Goal: Transaction & Acquisition: Book appointment/travel/reservation

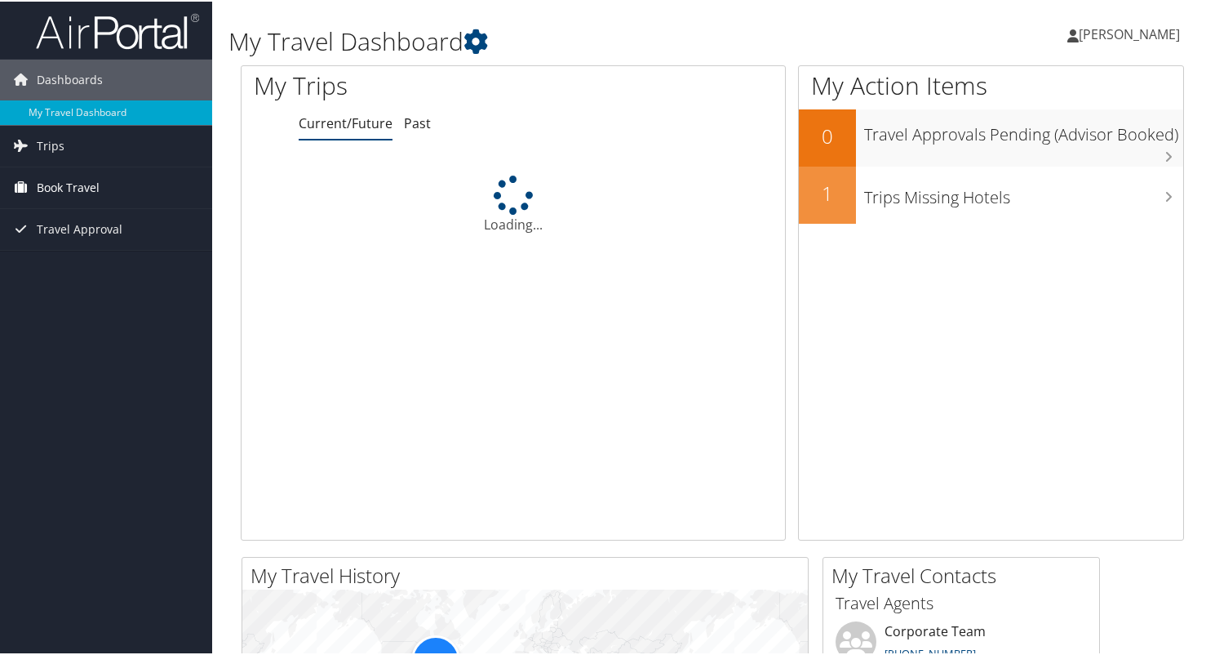
click at [64, 180] on span "Book Travel" at bounding box center [68, 186] width 63 height 41
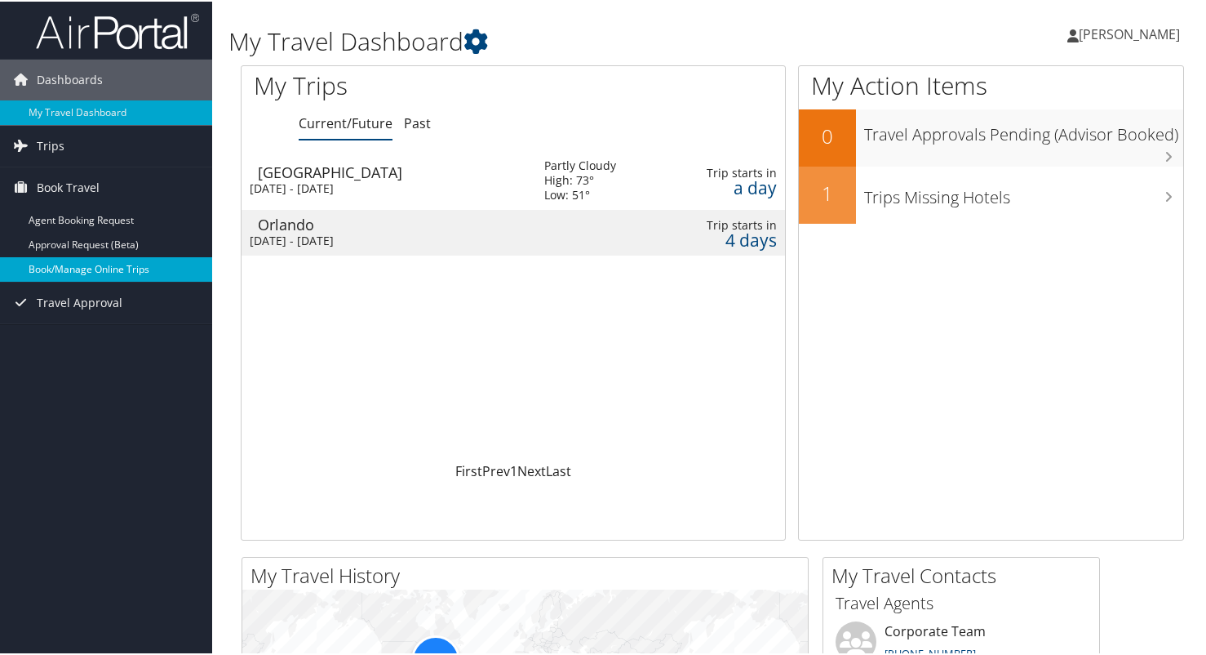
click at [90, 261] on link "Book/Manage Online Trips" at bounding box center [106, 267] width 212 height 24
